Goal: Transaction & Acquisition: Register for event/course

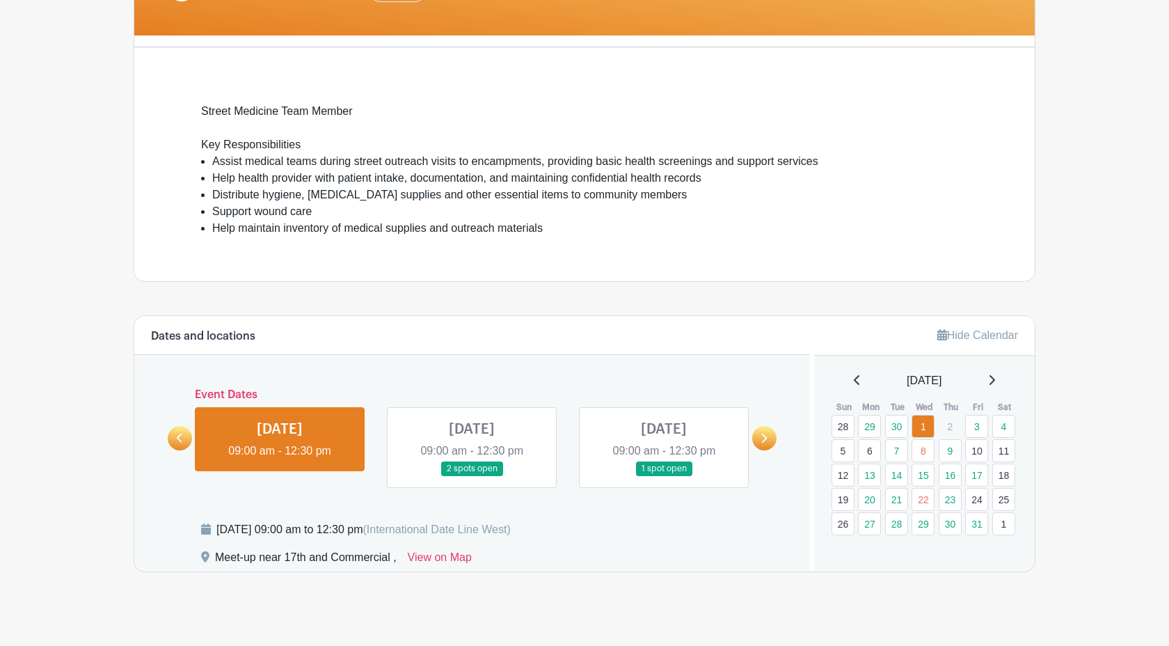
scroll to position [318, 0]
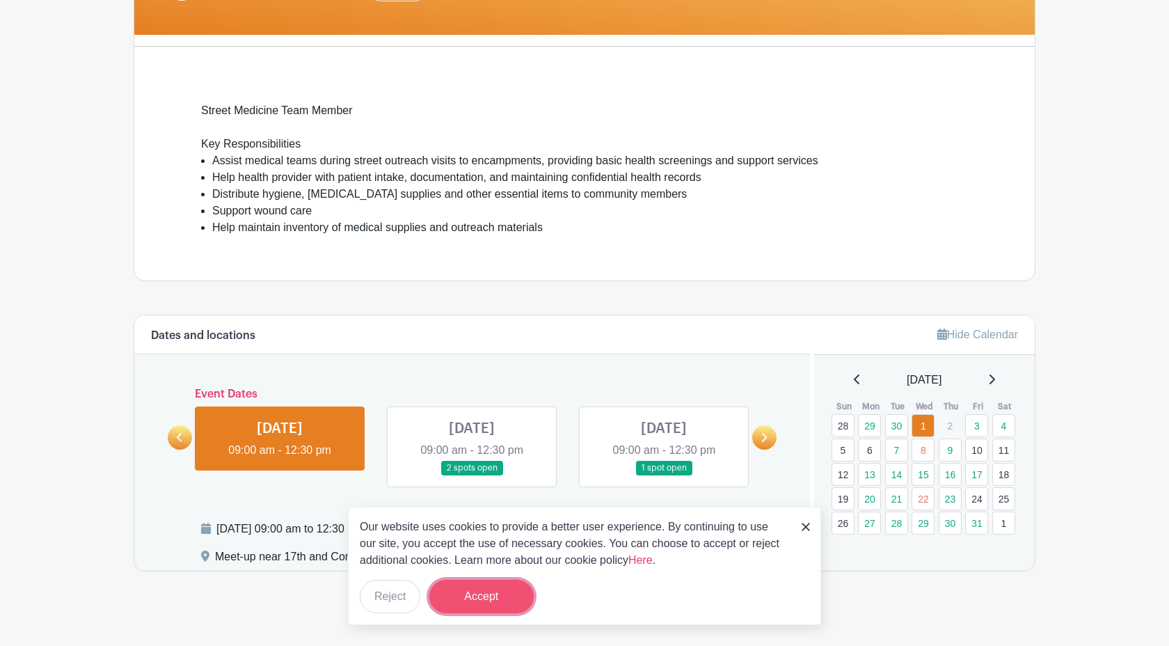
click at [508, 592] on button "Accept" at bounding box center [481, 596] width 104 height 33
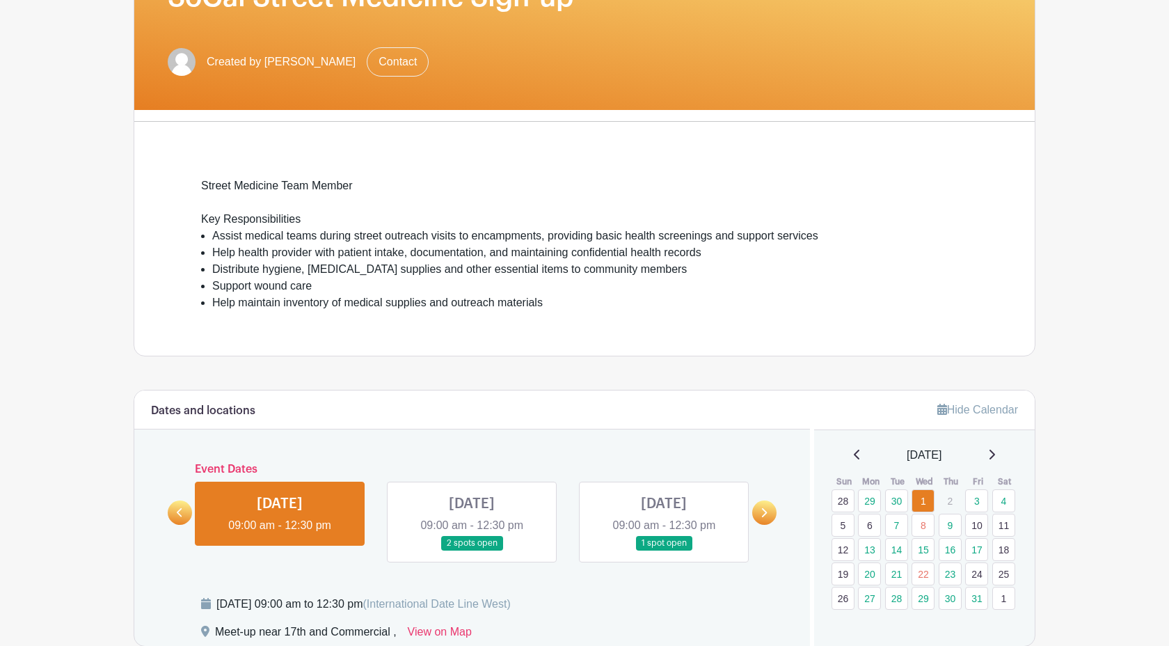
scroll to position [331, 0]
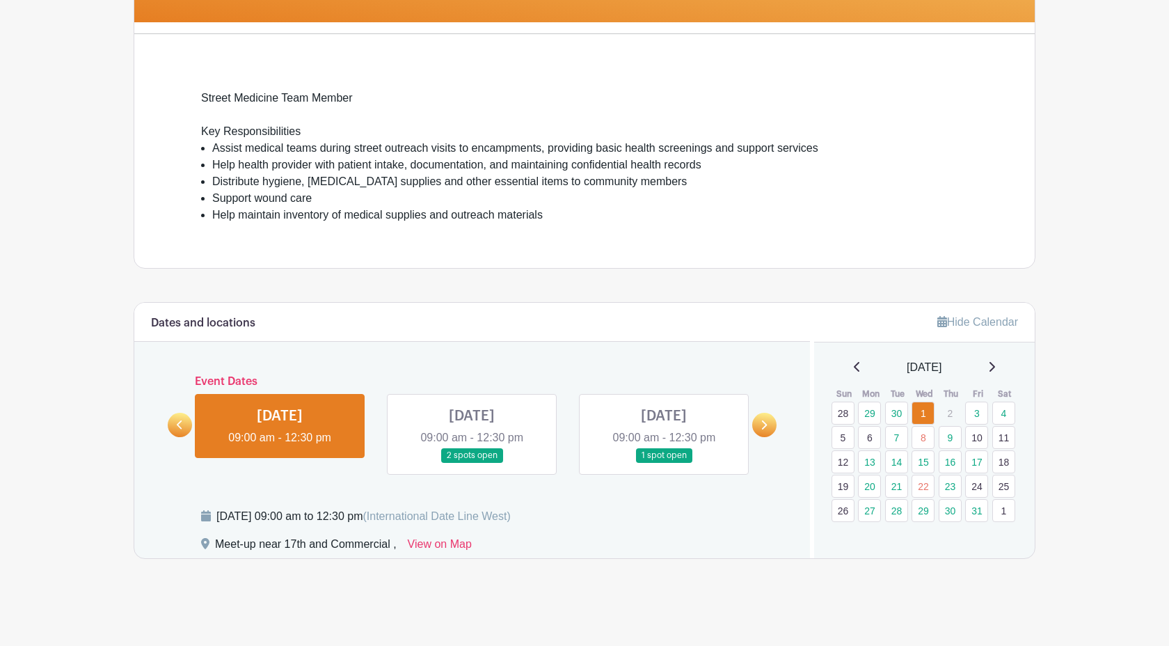
click at [772, 422] on link at bounding box center [764, 425] width 24 height 24
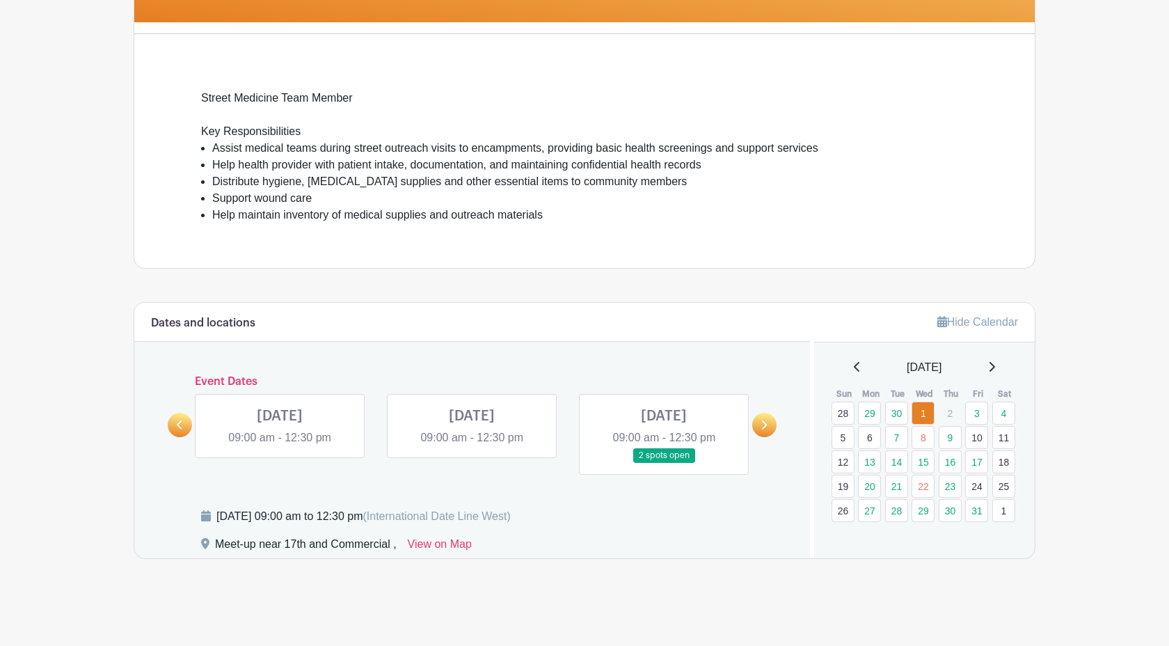
click at [772, 422] on link at bounding box center [764, 425] width 24 height 24
click at [178, 427] on icon at bounding box center [180, 425] width 6 height 10
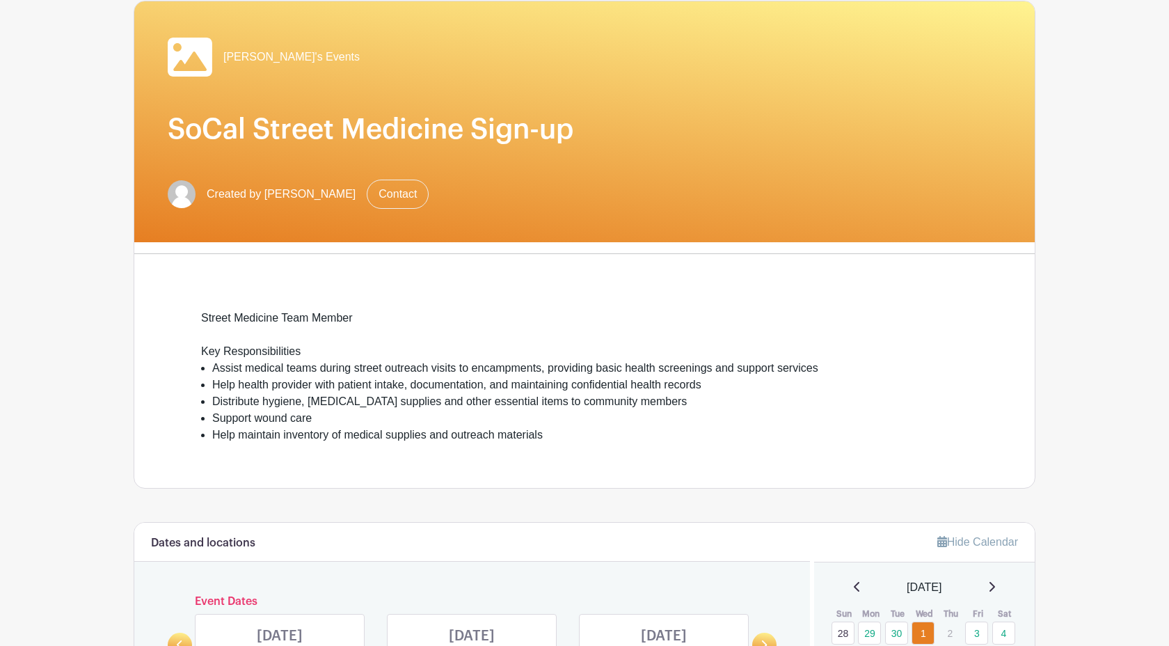
scroll to position [0, 0]
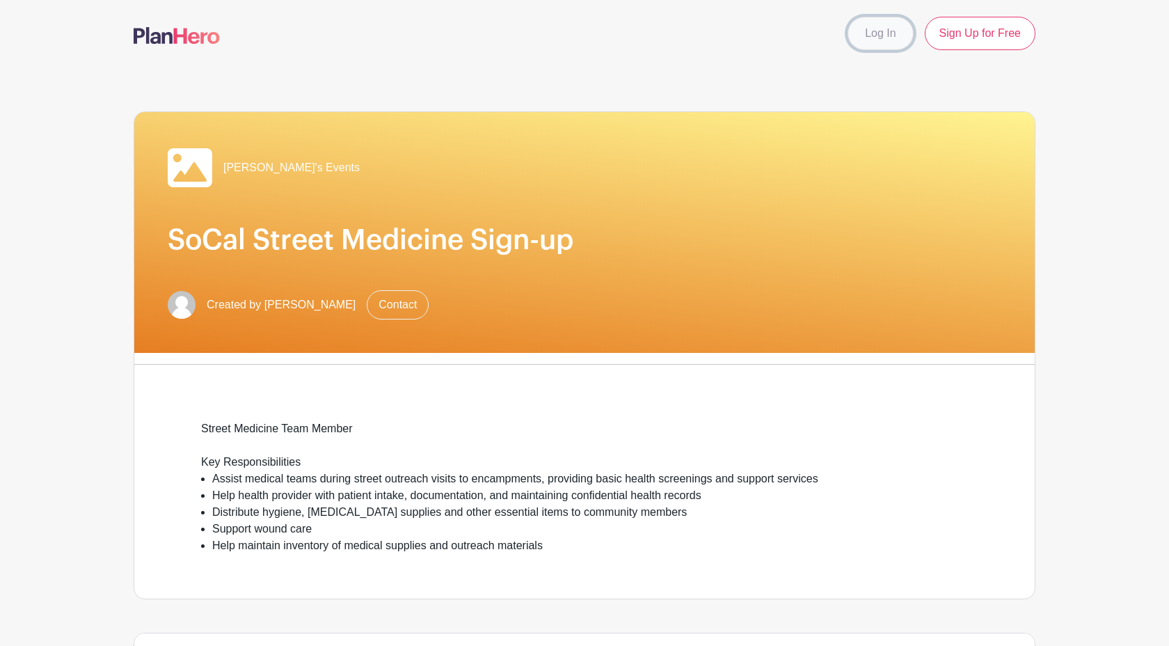
click at [879, 31] on link "Log In" at bounding box center [880, 33] width 65 height 33
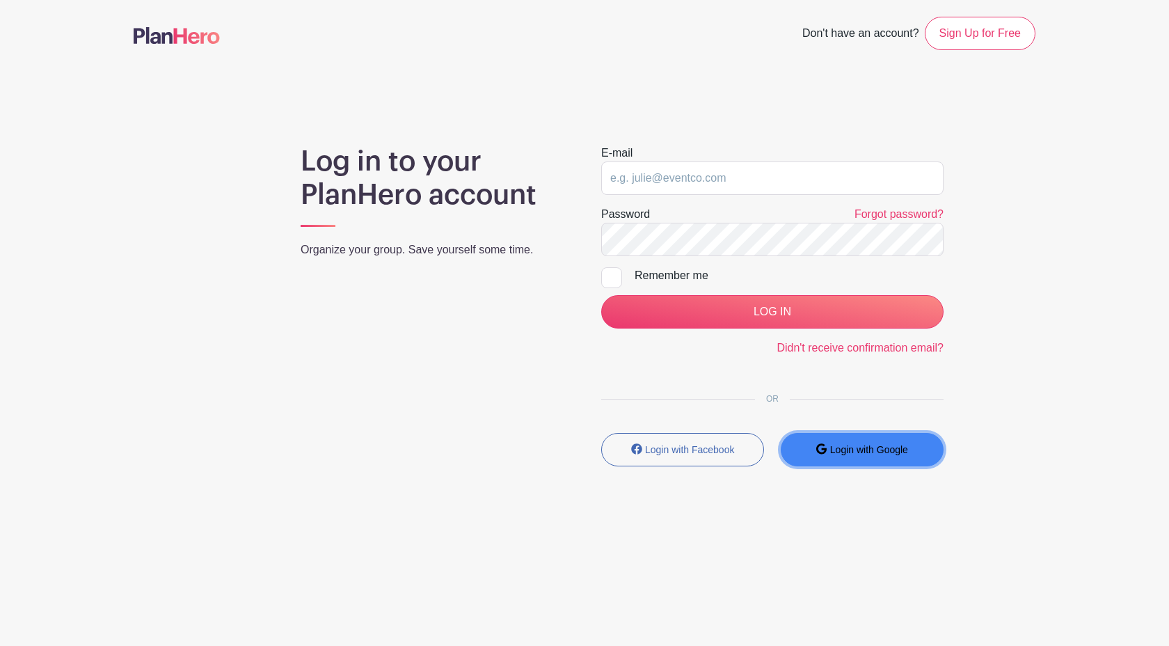
click at [885, 456] on button "Login with Google" at bounding box center [862, 449] width 163 height 33
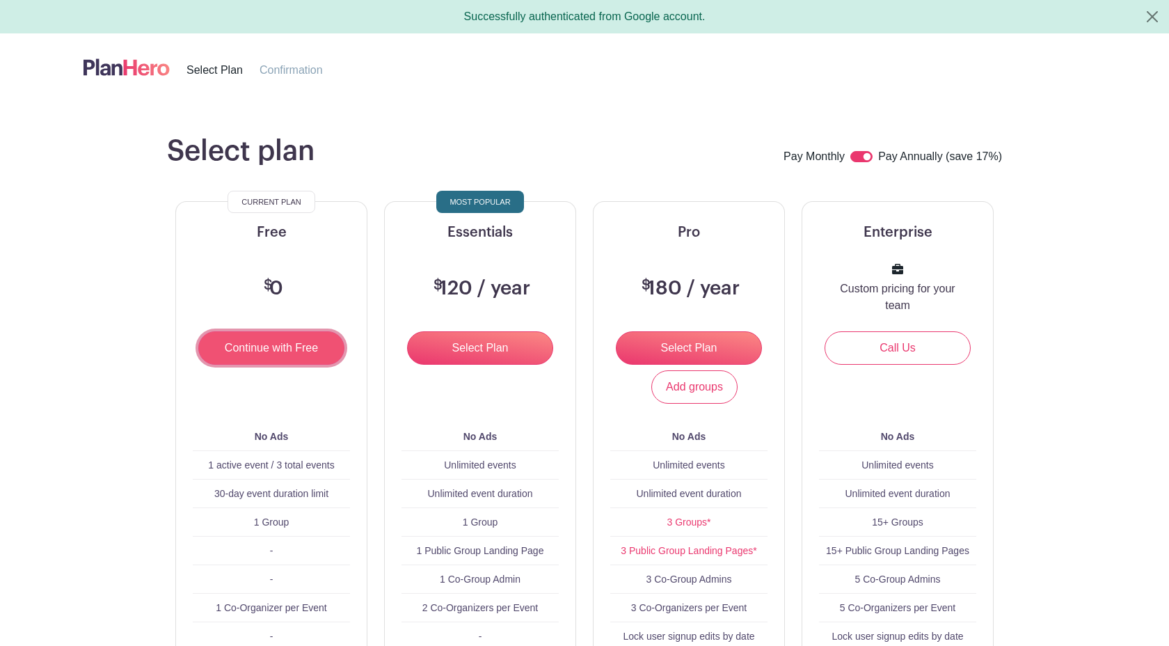
click at [244, 358] on input "Continue with Free" at bounding box center [271, 347] width 146 height 33
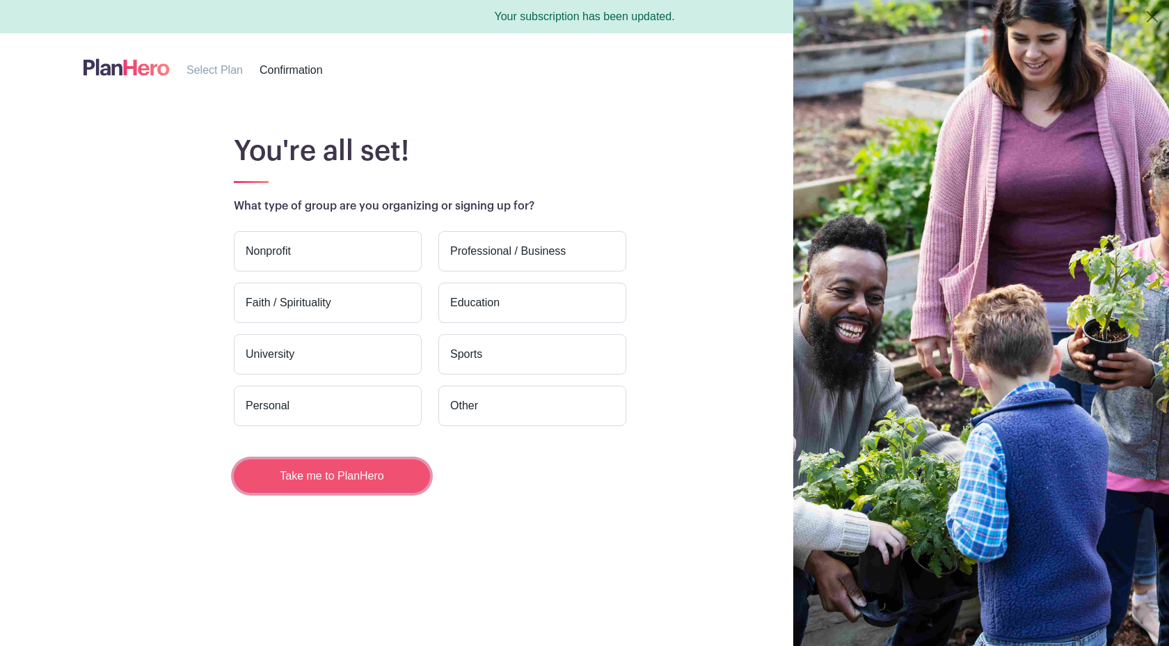
click at [246, 484] on button "Take me to PlanHero" at bounding box center [332, 475] width 196 height 33
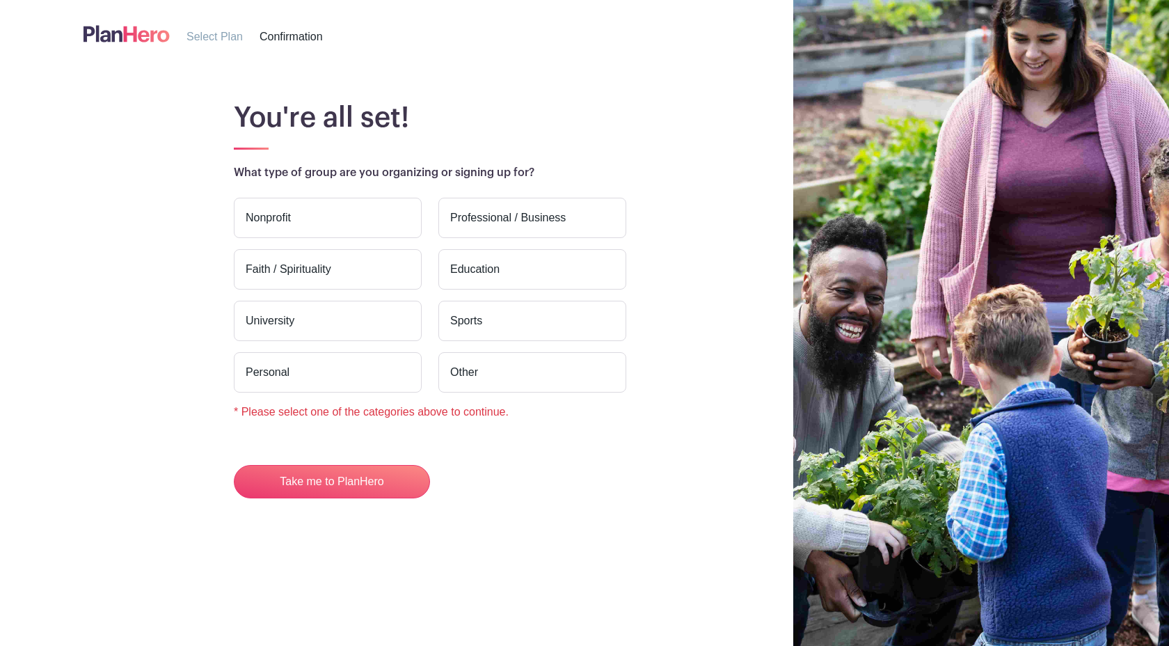
click at [389, 202] on label "Nonprofit" at bounding box center [328, 218] width 188 height 40
click at [0, 0] on input "Nonprofit" at bounding box center [0, 0] width 0 height 0
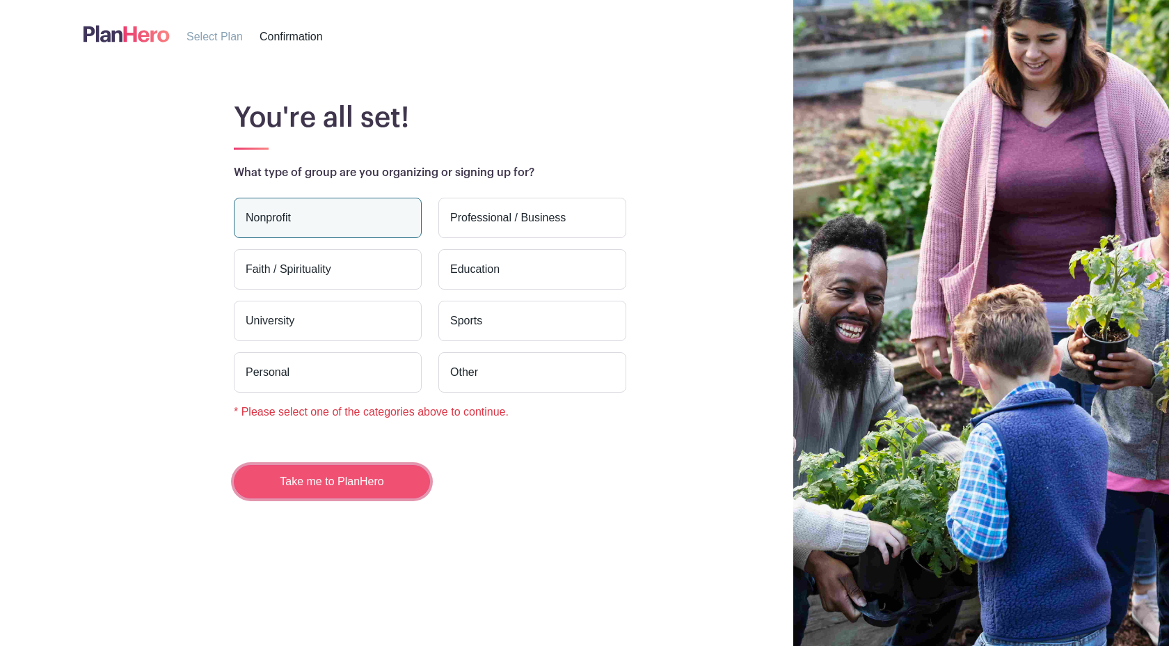
click at [351, 493] on button "Take me to PlanHero" at bounding box center [332, 481] width 196 height 33
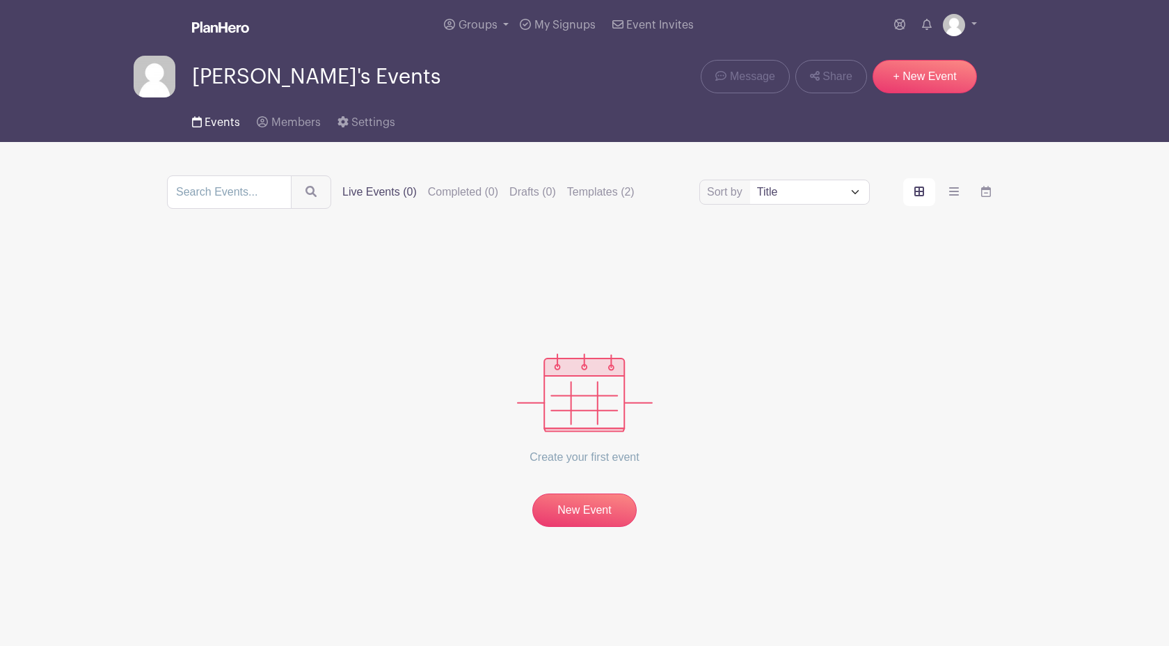
click at [225, 124] on span "Events" at bounding box center [222, 122] width 35 height 11
click at [562, 28] on span "My Signups" at bounding box center [565, 24] width 61 height 11
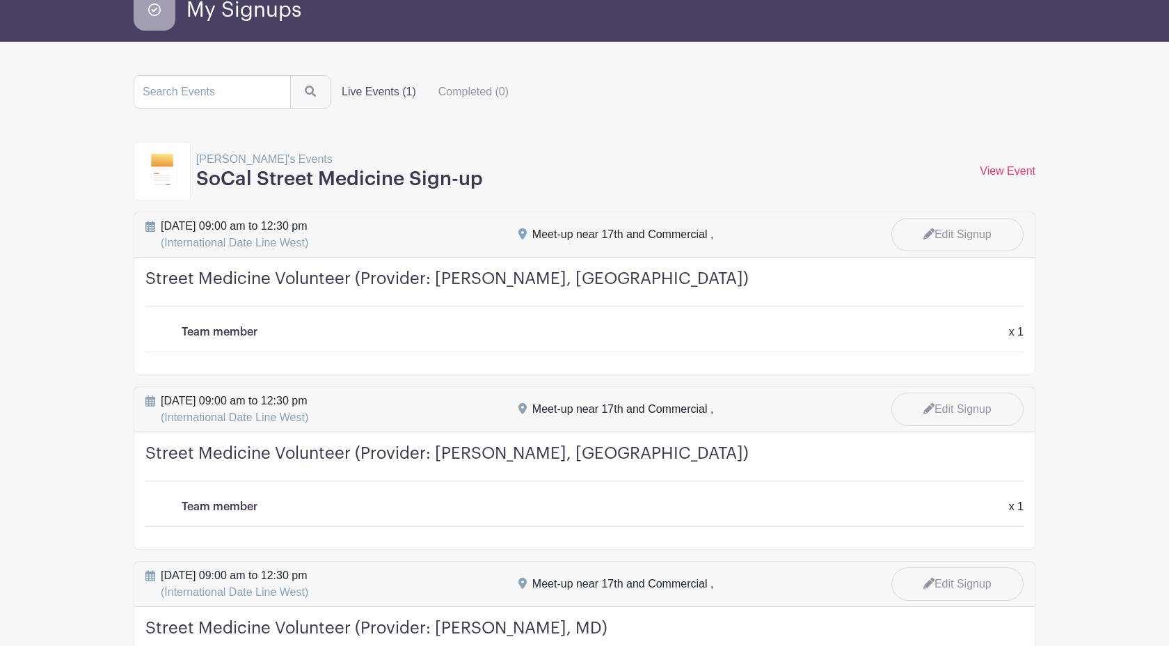
scroll to position [102, 0]
